Goal: Transaction & Acquisition: Subscribe to service/newsletter

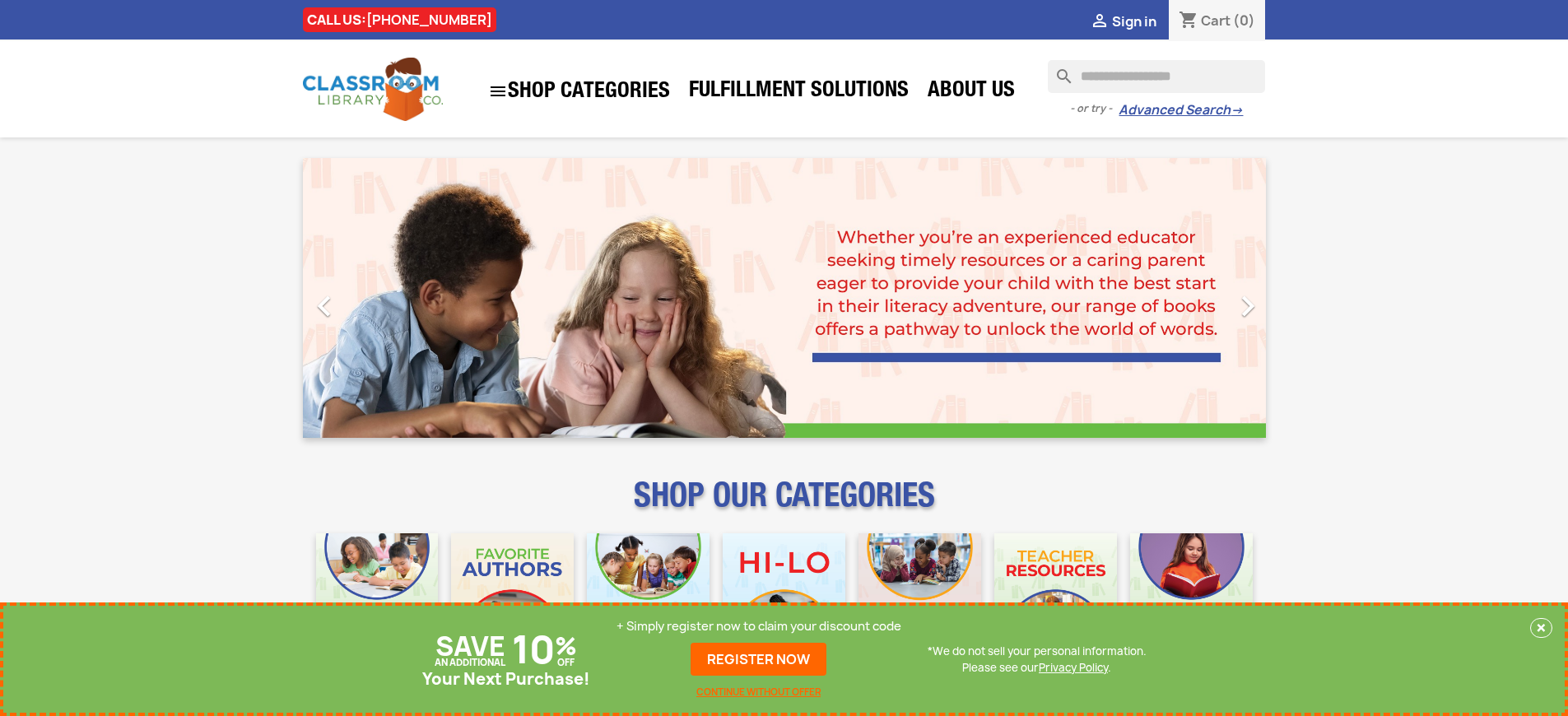
click at [759, 626] on p "+ Simply register now to claim your discount code" at bounding box center [759, 626] width 285 height 17
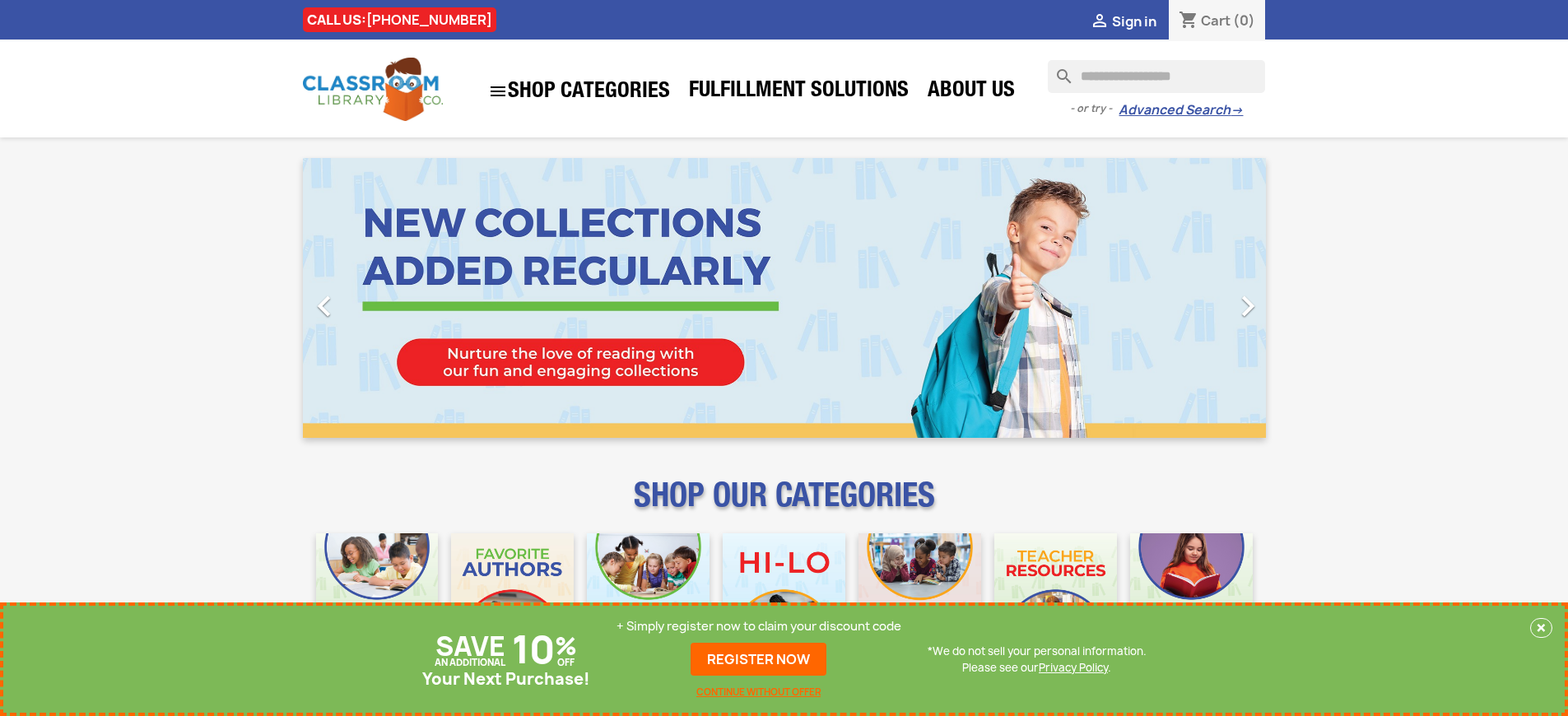
click at [759, 626] on p "+ Simply register now to claim your discount code" at bounding box center [759, 626] width 285 height 17
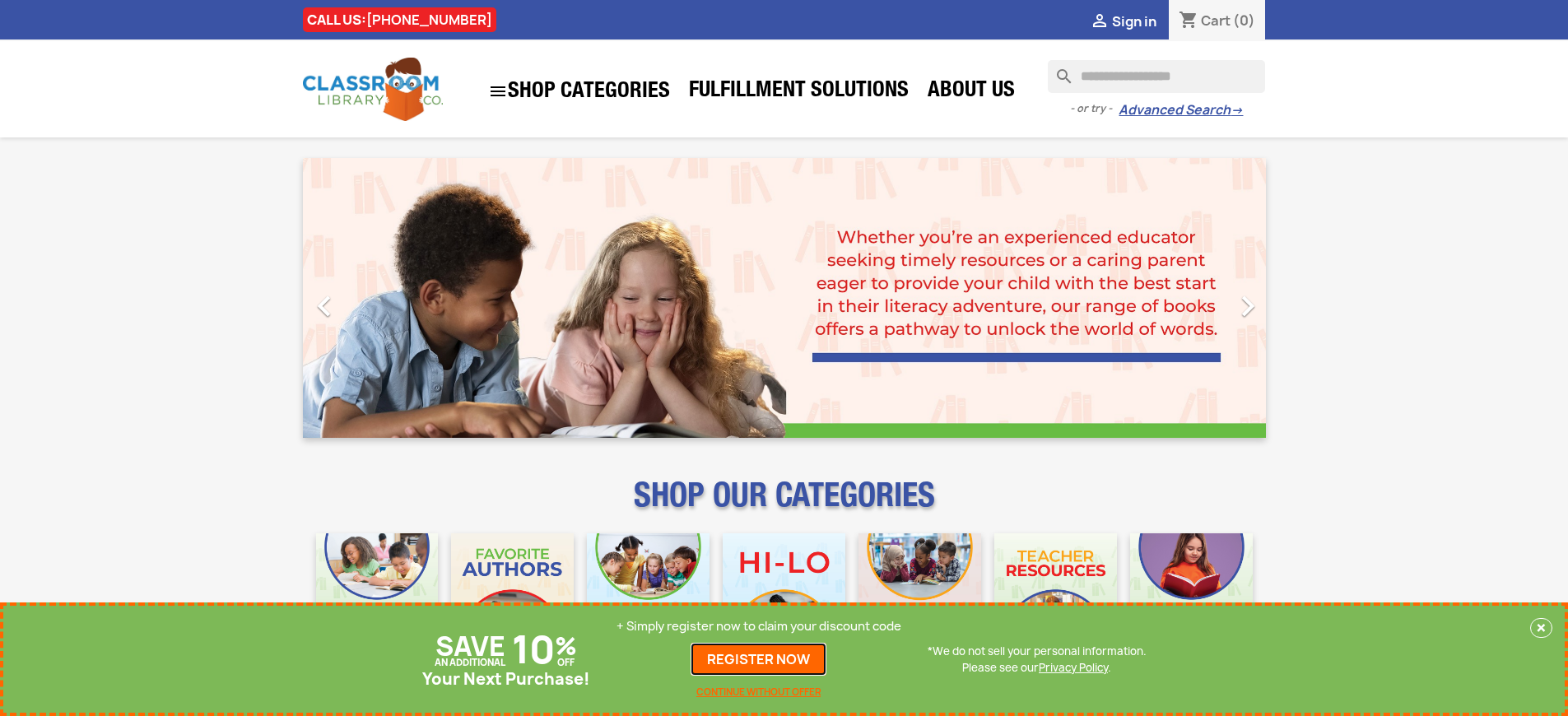
click at [759, 659] on link "REGISTER NOW" at bounding box center [759, 659] width 136 height 33
click at [759, 626] on p "+ Simply register now to claim your discount code" at bounding box center [759, 626] width 285 height 17
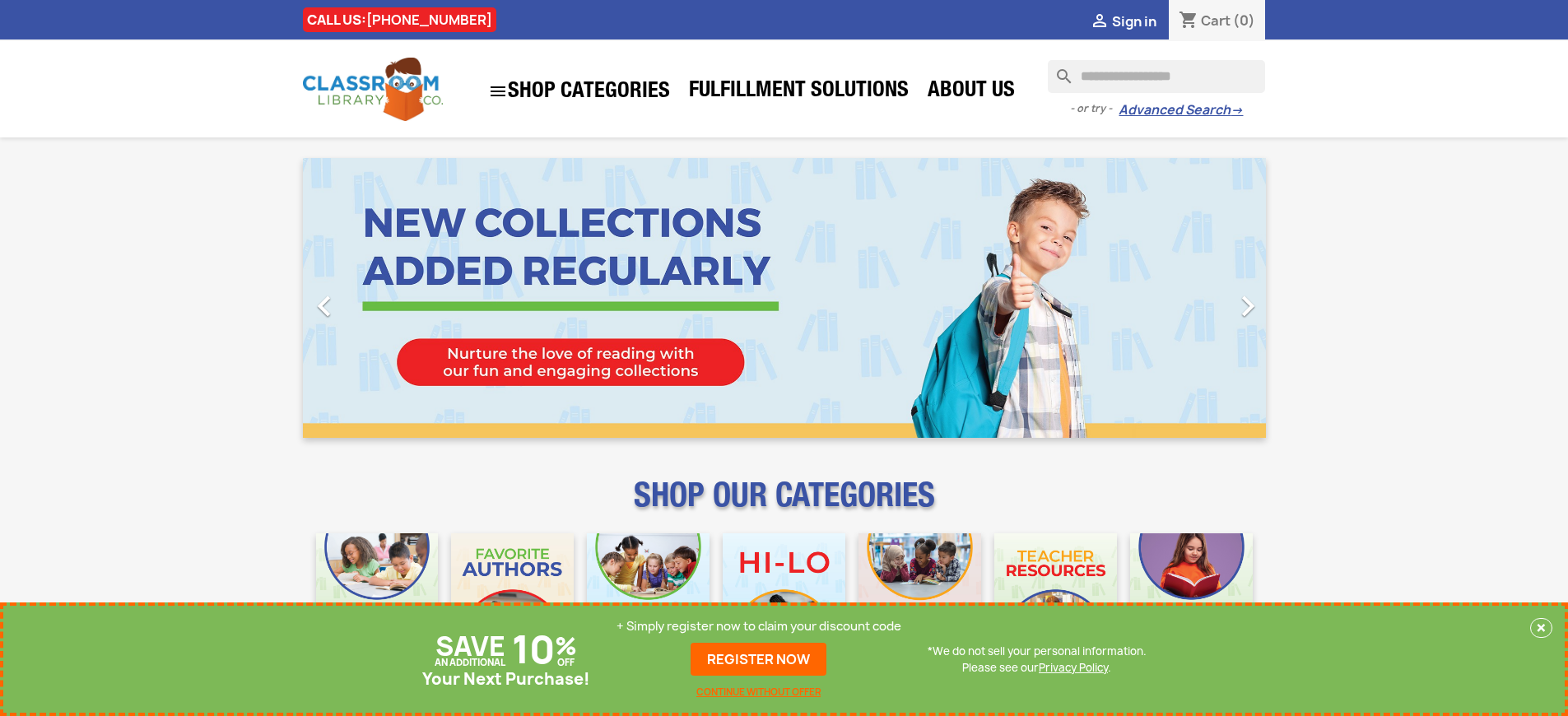
click at [759, 626] on p "+ Simply register now to claim your discount code" at bounding box center [759, 626] width 285 height 17
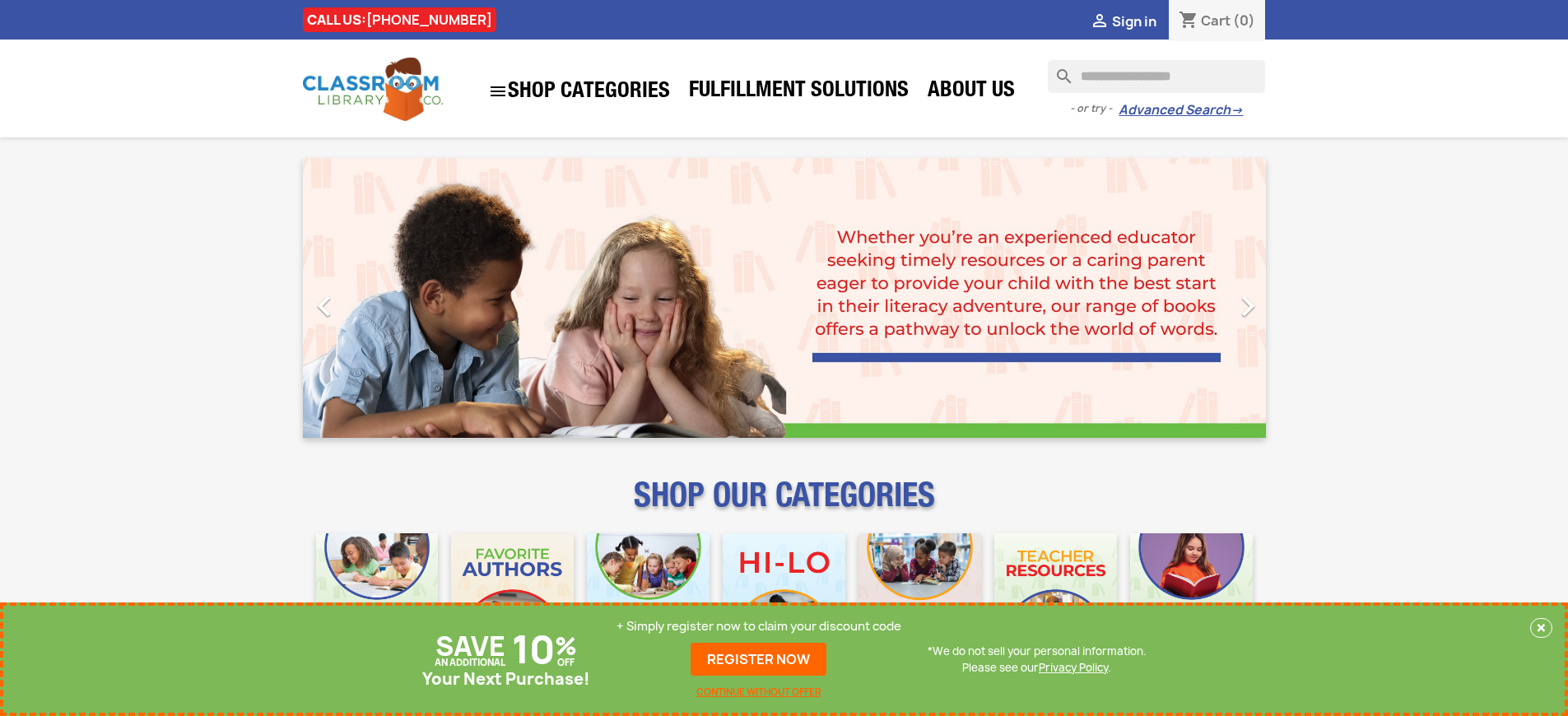
click at [759, 626] on p "+ Simply register now to claim your discount code" at bounding box center [759, 626] width 285 height 17
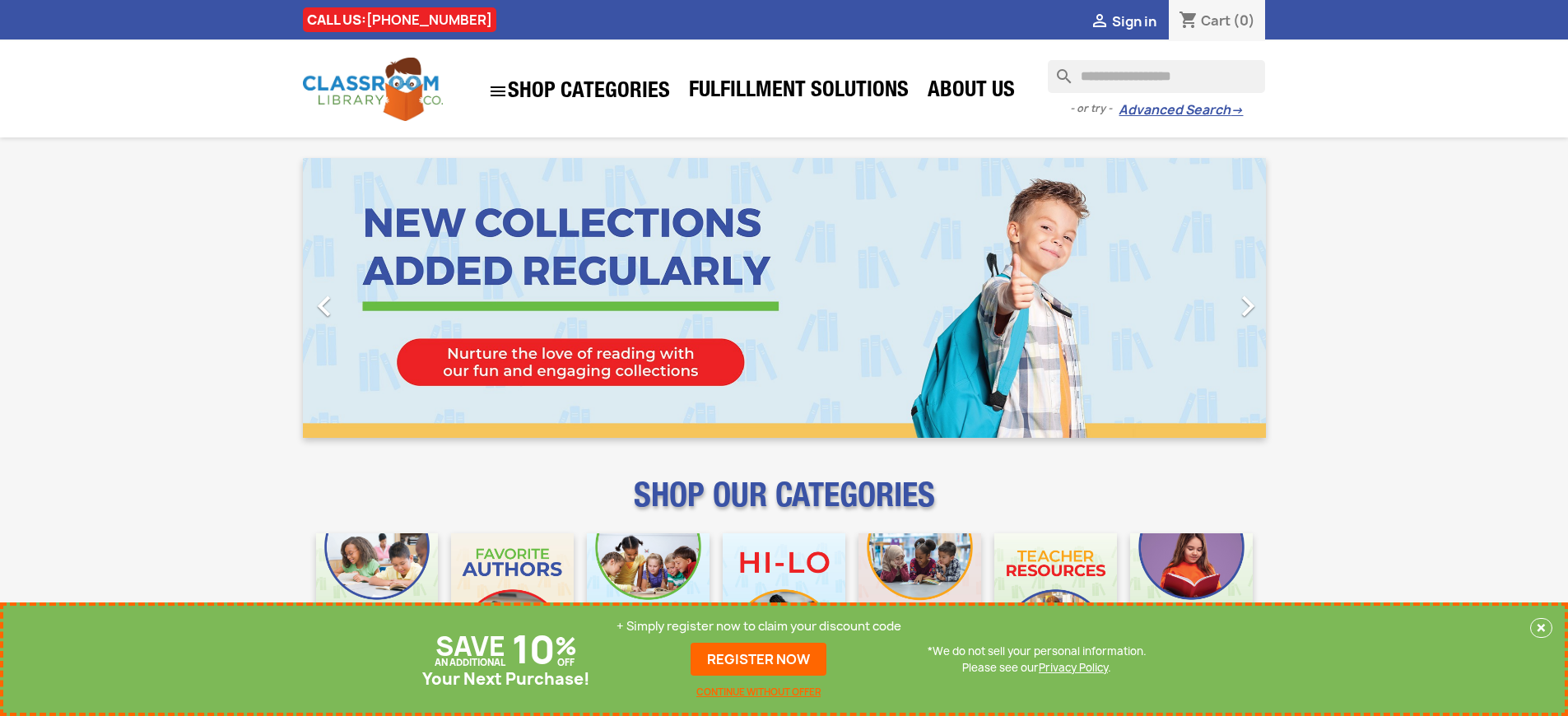
click at [759, 626] on p "+ Simply register now to claim your discount code" at bounding box center [759, 626] width 285 height 17
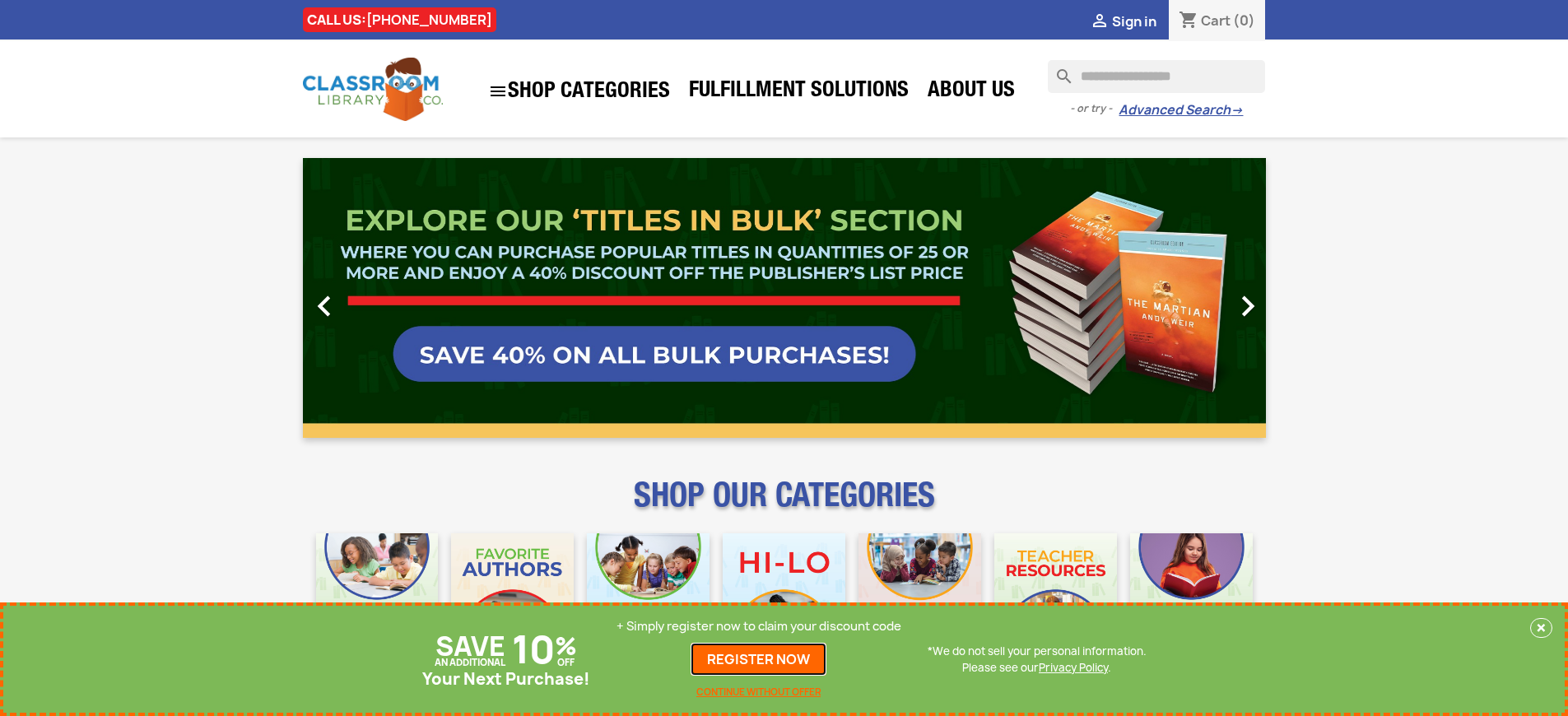
click at [759, 659] on link "REGISTER NOW" at bounding box center [759, 659] width 136 height 33
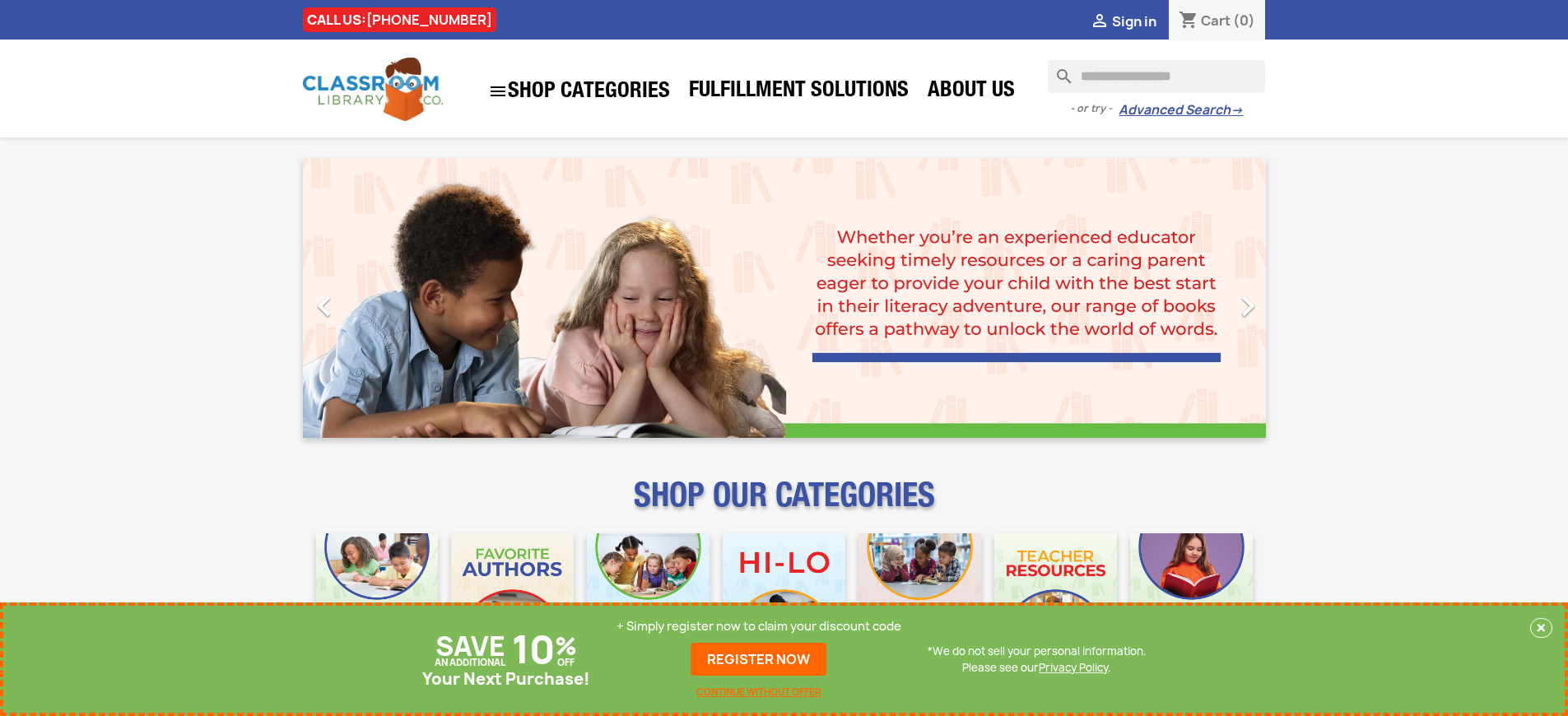
click at [759, 626] on p "+ Simply register now to claim your discount code" at bounding box center [759, 626] width 285 height 17
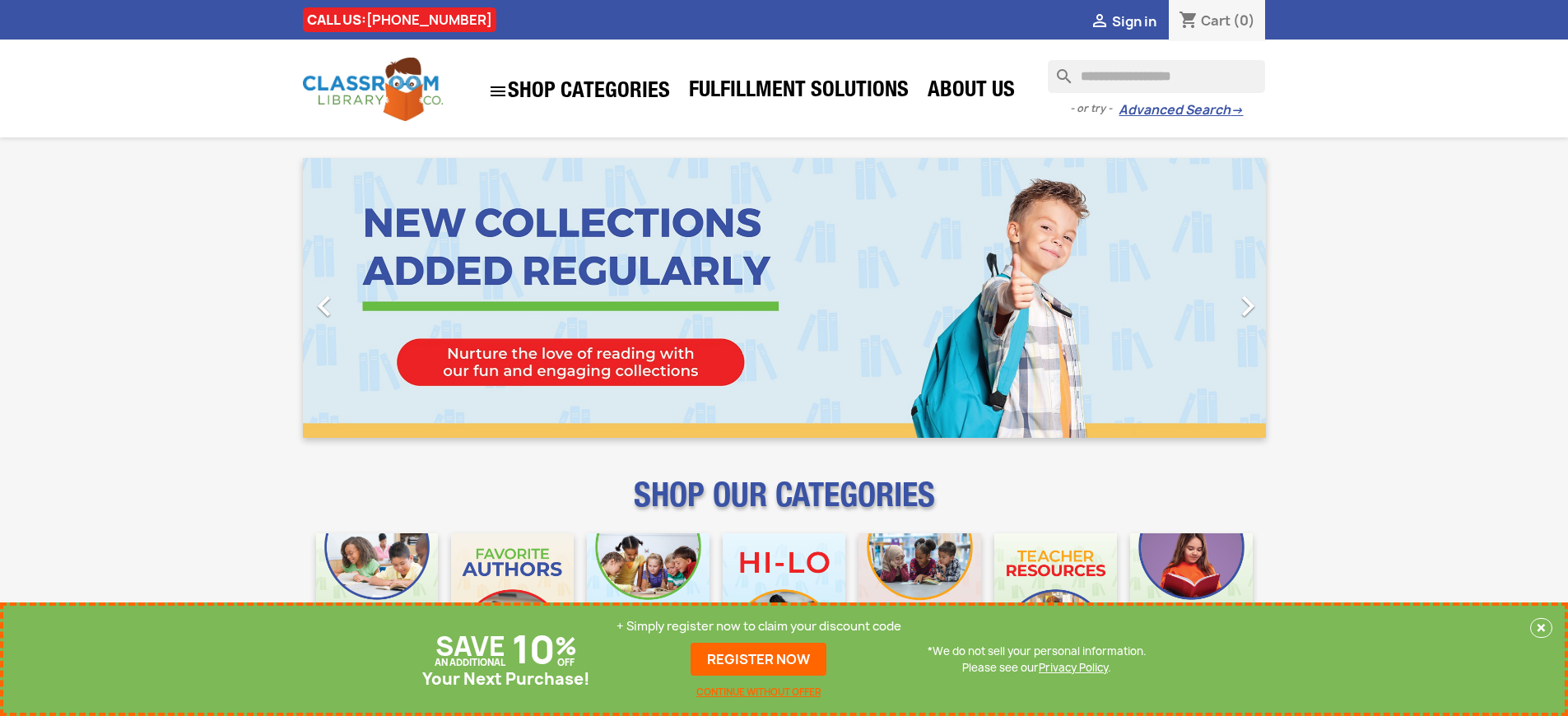
click at [759, 626] on p "+ Simply register now to claim your discount code" at bounding box center [759, 626] width 285 height 17
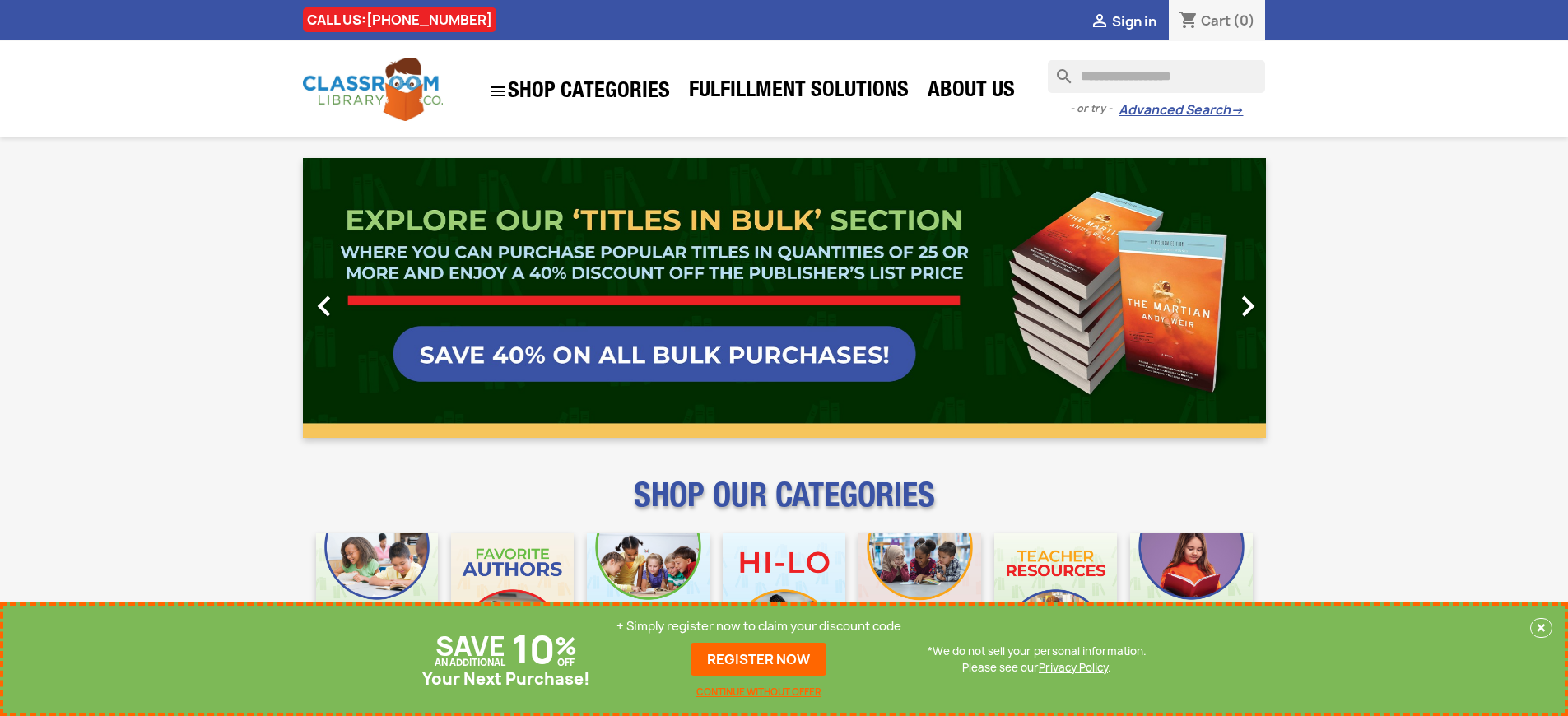
click at [759, 659] on link "REGISTER NOW" at bounding box center [759, 659] width 136 height 33
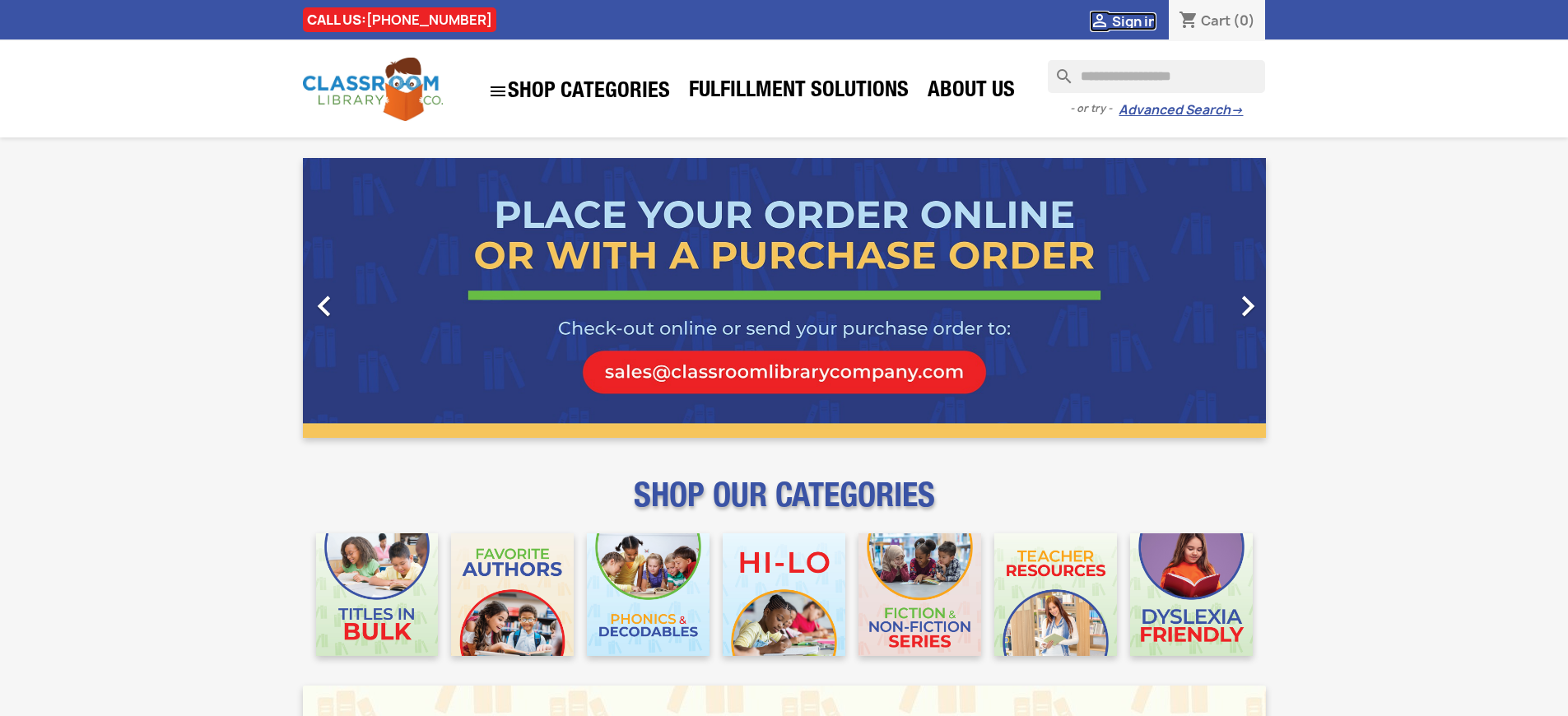
click at [1134, 20] on span "Sign in" at bounding box center [1134, 21] width 44 height 18
